Goal: Transaction & Acquisition: Book appointment/travel/reservation

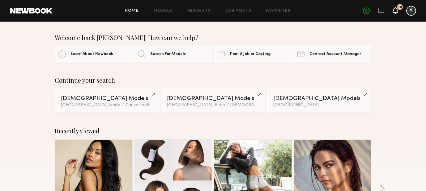
click at [396, 12] on icon at bounding box center [395, 10] width 5 height 4
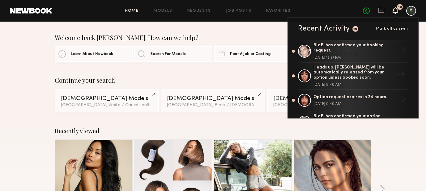
click at [387, 28] on span "Mark all as seen" at bounding box center [392, 29] width 32 height 4
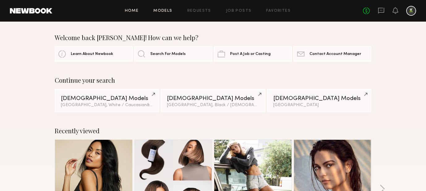
click at [170, 9] on link "Models" at bounding box center [162, 11] width 19 height 4
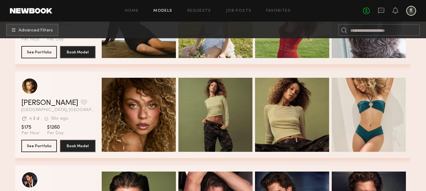
scroll to position [162, 0]
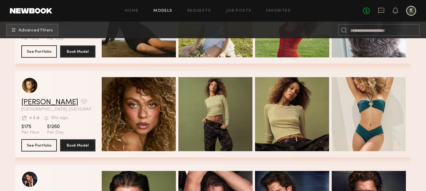
click at [28, 104] on link "[PERSON_NAME]" at bounding box center [49, 102] width 57 height 7
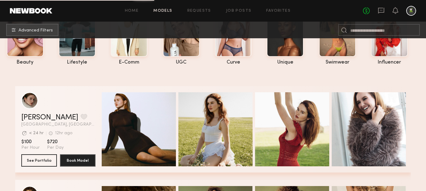
scroll to position [0, 0]
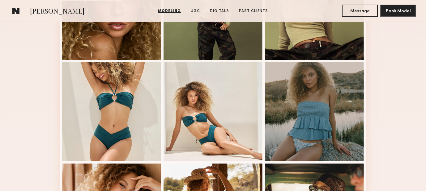
scroll to position [221, 0]
